Goal: Ask a question

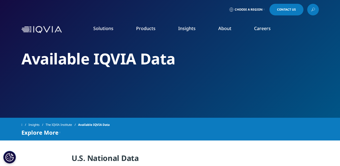
click at [127, 84] on link "Pricing & Market Access" at bounding box center [132, 82] width 78 height 6
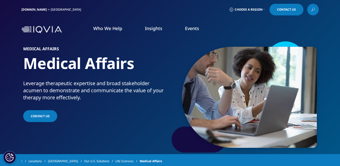
click at [117, 137] on link "Discover More" at bounding box center [139, 135] width 76 height 13
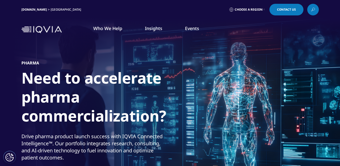
scroll to position [84, 0]
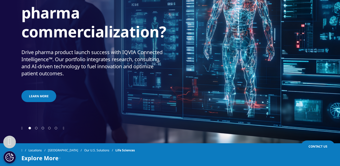
click at [64, 127] on icon "Next slide" at bounding box center [63, 128] width 1 height 4
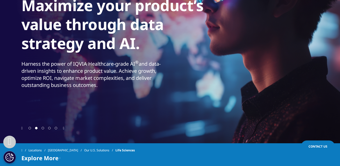
click at [104, 129] on div at bounding box center [169, 127] width 297 height 5
click at [87, 129] on div at bounding box center [169, 127] width 297 height 5
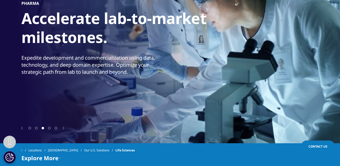
click at [64, 126] on icon "Next slide" at bounding box center [63, 128] width 1 height 4
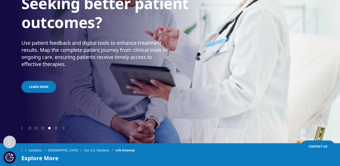
click at [64, 126] on icon "Next slide" at bounding box center [63, 128] width 1 height 4
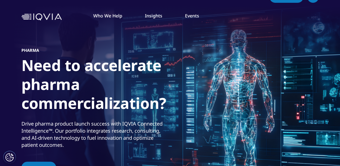
scroll to position [0, 0]
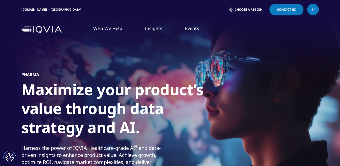
click at [244, 119] on link "Information Solutions" at bounding box center [282, 119] width 111 height 6
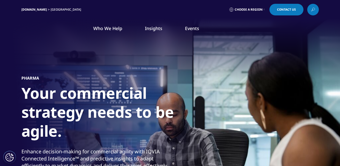
click at [255, 90] on link "Commercial Solutions" at bounding box center [282, 91] width 111 height 6
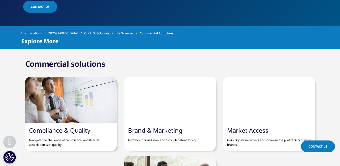
scroll to position [252, 0]
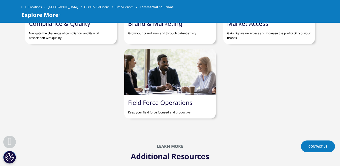
click at [167, 103] on link "Field Force Operations" at bounding box center [160, 102] width 64 height 8
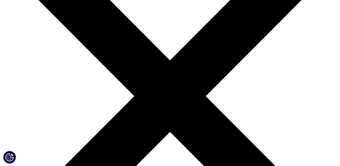
scroll to position [84, 0]
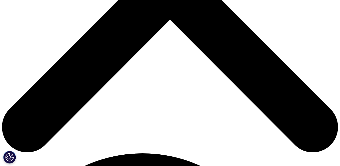
scroll to position [191, 0]
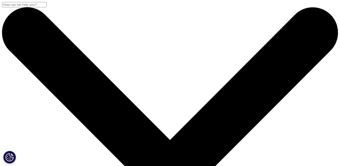
scroll to position [84, 0]
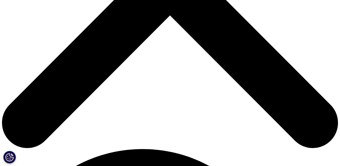
scroll to position [191, 0]
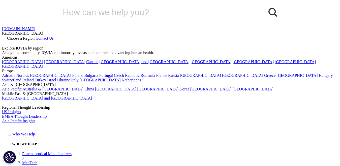
click at [42, 126] on img at bounding box center [22, 126] width 40 height 0
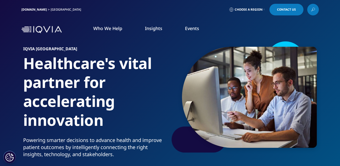
click at [289, 10] on span "Contact Us" at bounding box center [286, 9] width 19 height 3
click at [279, 8] on span "Contact Us" at bounding box center [286, 9] width 19 height 3
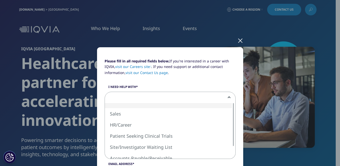
click at [219, 94] on span at bounding box center [170, 98] width 131 height 12
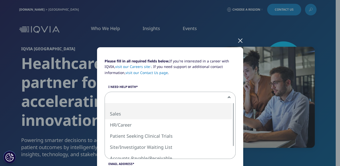
select select "Sales"
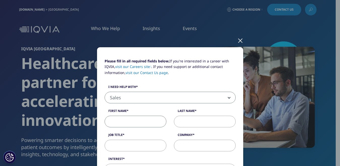
click at [123, 117] on input "First Name" at bounding box center [136, 121] width 62 height 12
type input "Michael"
type input "Sawaya"
type input "Altaire Pharmaceuticals, Inc."
type input "msawaya@altairepharmainc.com"
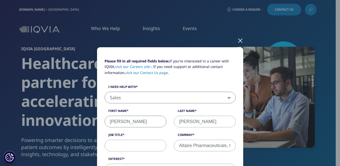
type input "6317225988"
select select "[GEOGRAPHIC_DATA]"
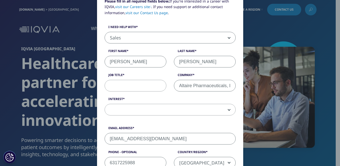
scroll to position [55, 0]
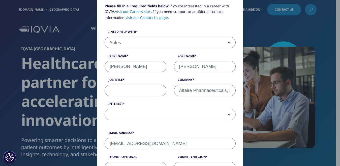
click at [138, 89] on input "Job Title" at bounding box center [136, 90] width 62 height 12
type input "GC and VP QA/RA"
click at [215, 116] on span at bounding box center [170, 115] width 131 height 12
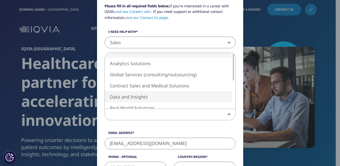
select select "Data and Insights"
click at [209, 113] on span "Data and Insights" at bounding box center [170, 115] width 131 height 12
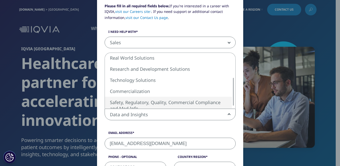
click at [172, 114] on span "Data and Insights" at bounding box center [170, 115] width 131 height 12
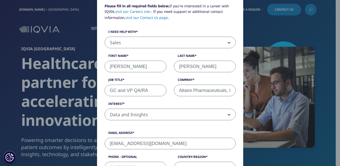
click at [175, 140] on input "msawaya@altairepharmainc.com" at bounding box center [170, 143] width 131 height 12
click at [186, 24] on div "Please fill in all required fields below. If you're interested in a career with…" at bounding box center [170, 64] width 139 height 122
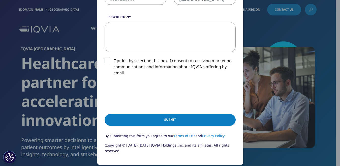
scroll to position [139, 0]
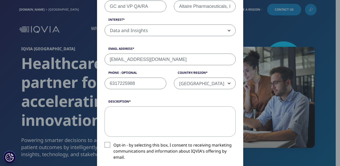
click at [130, 113] on textarea "Description" at bounding box center [170, 121] width 131 height 30
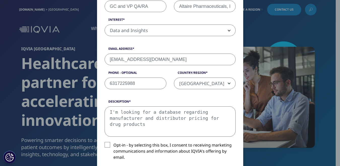
type textarea "I'm looking for a database regarding manufacturer and distributor pricing for d…"
click at [105, 144] on label "Opt-in - by selecting this box, I consent to receiving marketing communications…" at bounding box center [170, 152] width 131 height 21
click at [113, 142] on input "Opt-in - by selecting this box, I consent to receiving marketing communications…" at bounding box center [113, 142] width 0 height 0
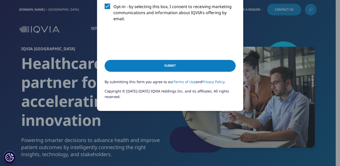
scroll to position [277, 0]
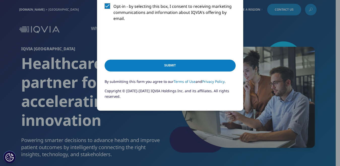
click at [184, 65] on input "Submit" at bounding box center [170, 65] width 131 height 12
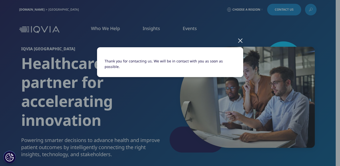
click at [240, 39] on div at bounding box center [240, 40] width 6 height 14
